Goal: Information Seeking & Learning: Ask a question

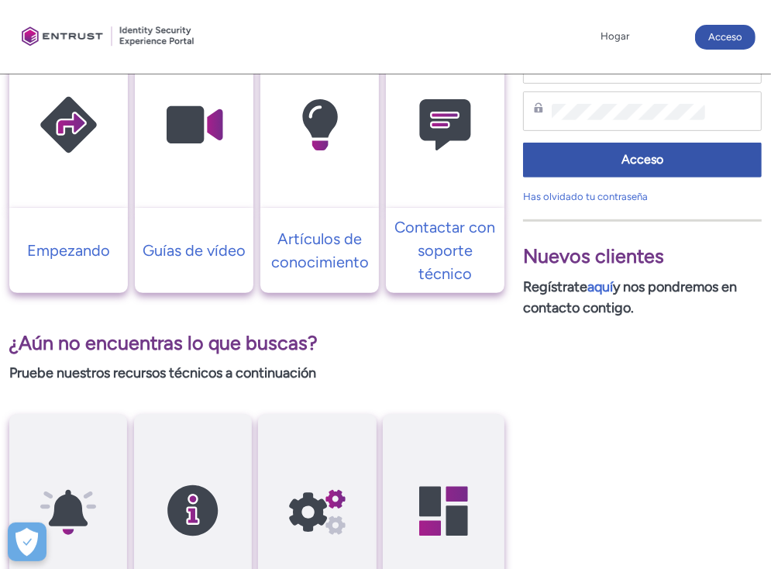
scroll to position [429, 0]
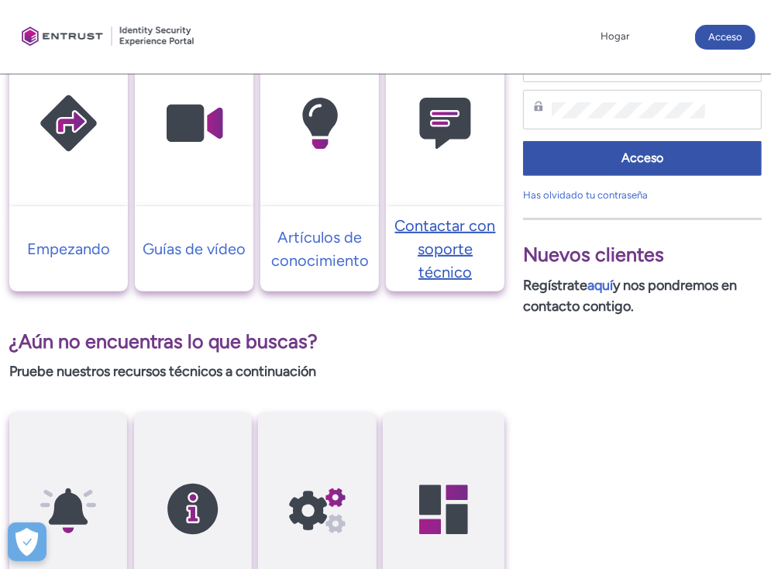
click at [453, 241] on font "Contactar con soporte técnico" at bounding box center [445, 248] width 101 height 65
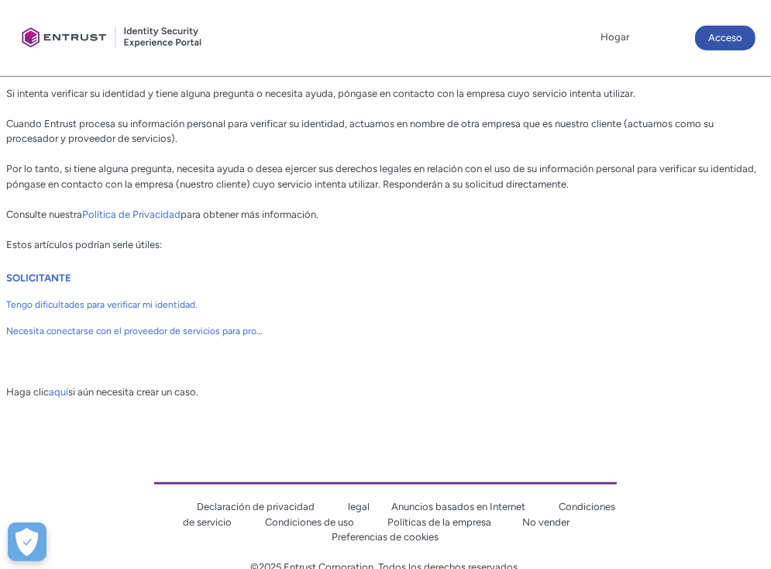
scroll to position [344, 0]
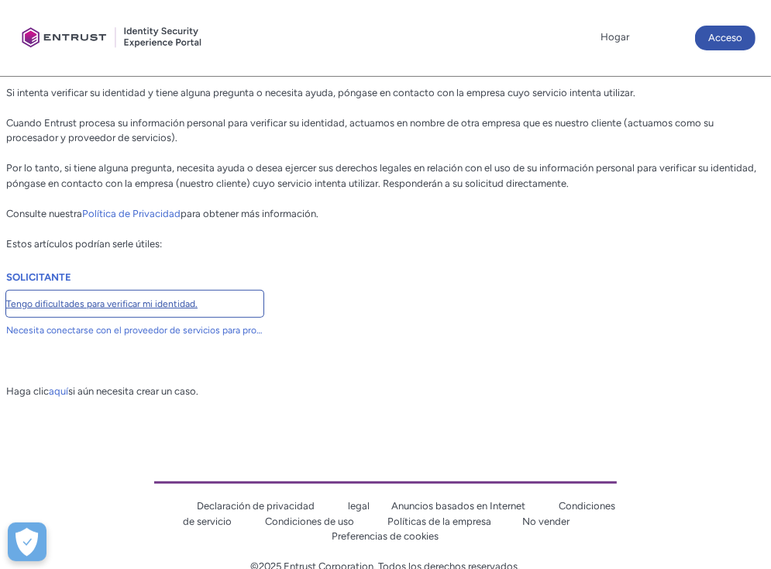
click at [167, 304] on font "Tengo dificultades para verificar mi identidad." at bounding box center [101, 303] width 191 height 11
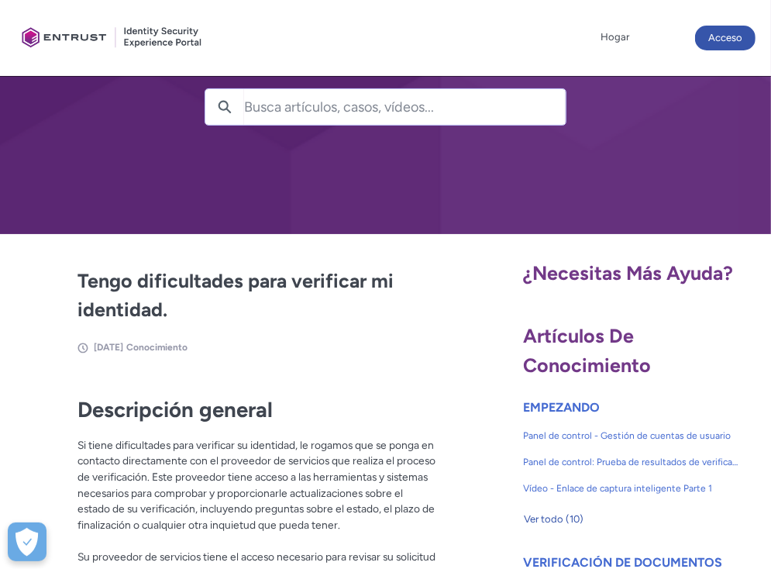
scroll to position [102, 0]
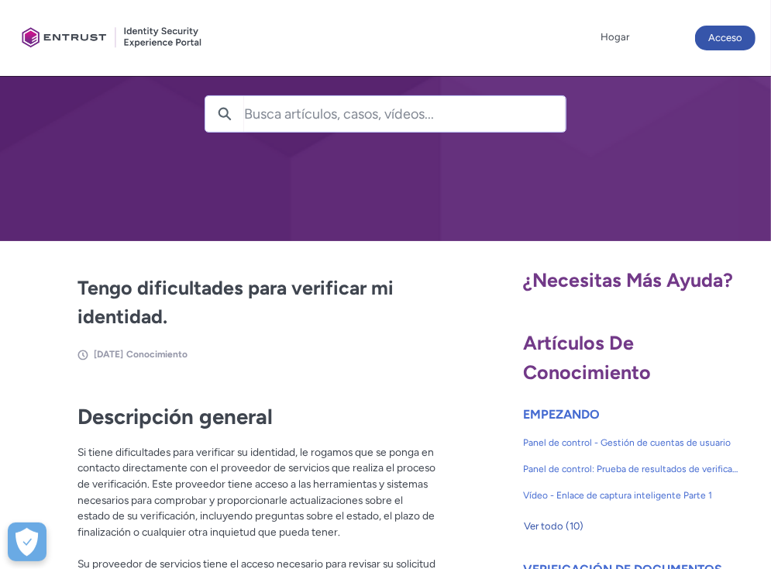
click at [370, 115] on input "Busca artículos, casos, vídeos..." at bounding box center [405, 114] width 322 height 36
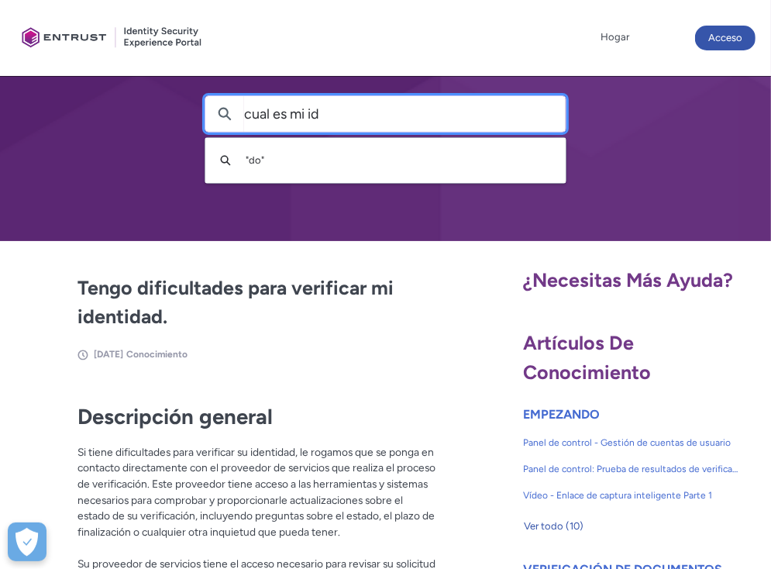
type input "cual es mi id"
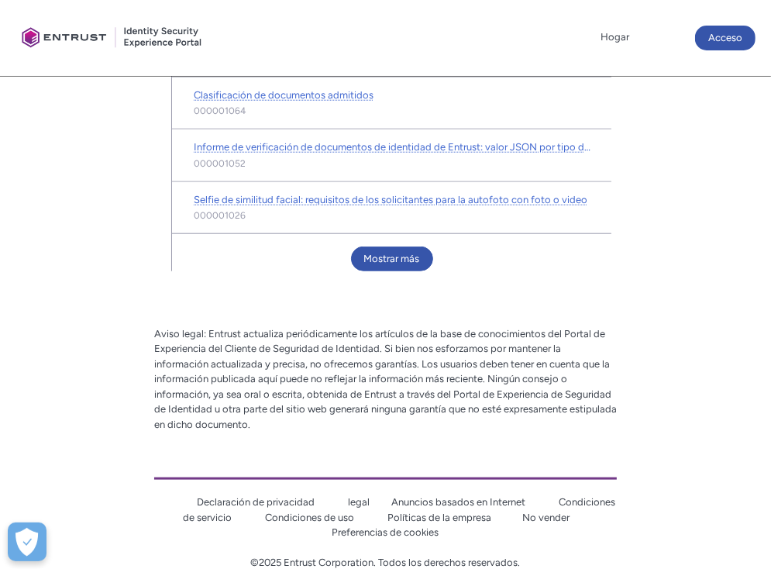
scroll to position [1043, 0]
